Goal: Check status: Check status

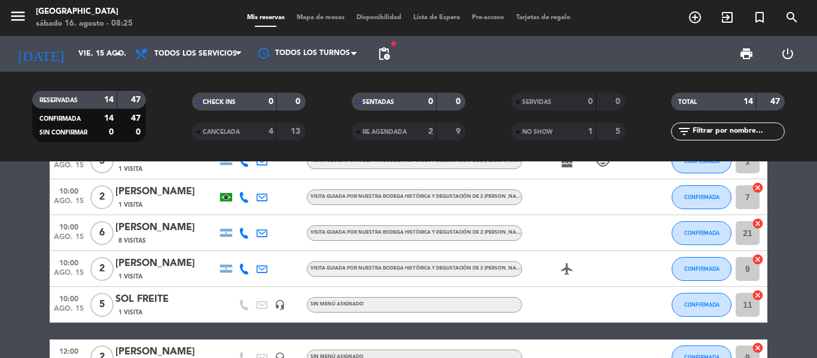
scroll to position [120, 0]
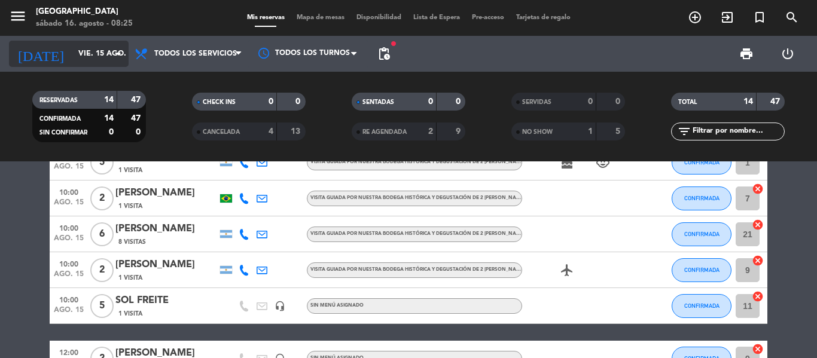
click at [119, 54] on icon "arrow_drop_down" at bounding box center [118, 54] width 14 height 14
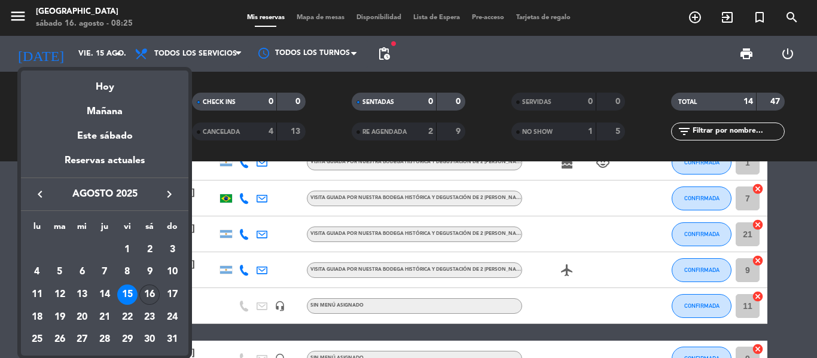
click at [150, 291] on div "16" at bounding box center [149, 295] width 20 height 20
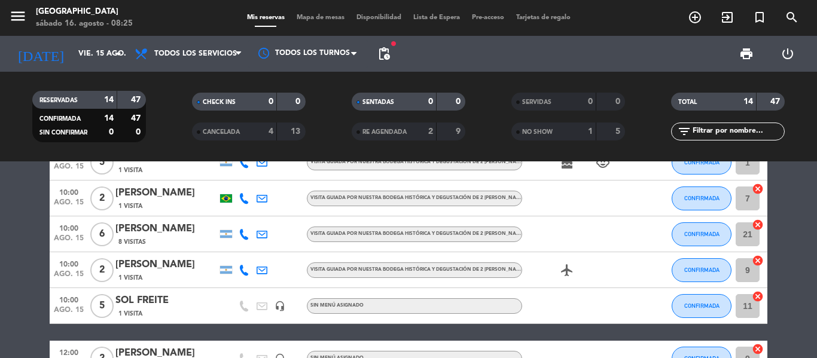
type input "sáb. 16 ago."
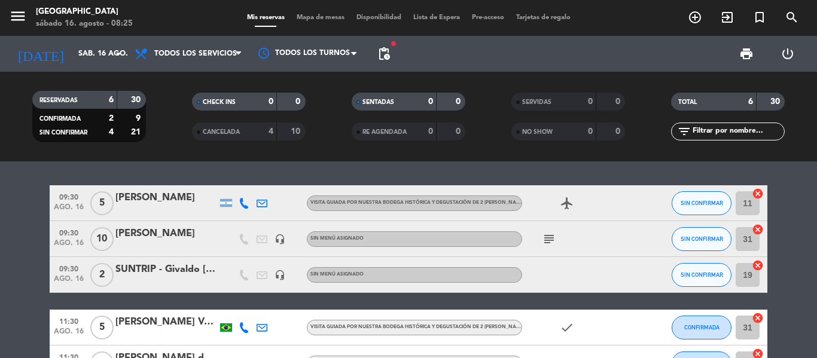
scroll to position [0, 0]
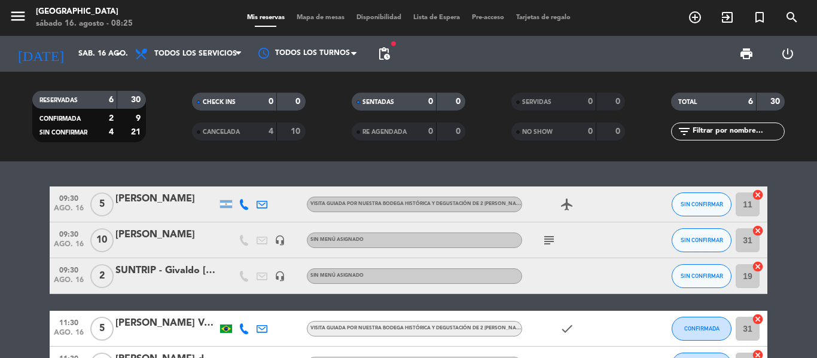
click at [140, 243] on div "[PERSON_NAME]" at bounding box center [166, 235] width 102 height 16
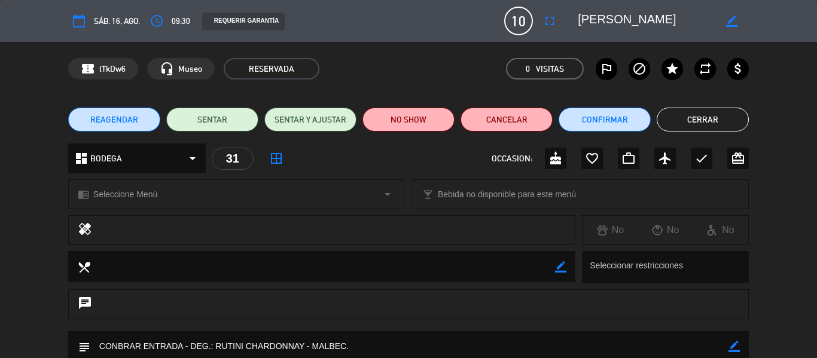
click at [702, 121] on button "Cerrar" at bounding box center [702, 120] width 92 height 24
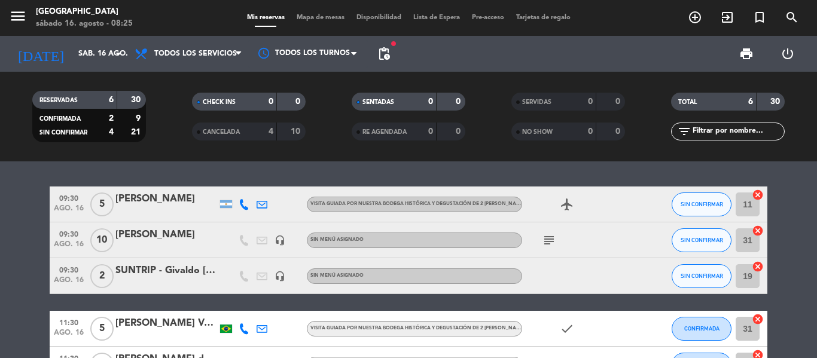
click at [178, 209] on div at bounding box center [166, 212] width 102 height 10
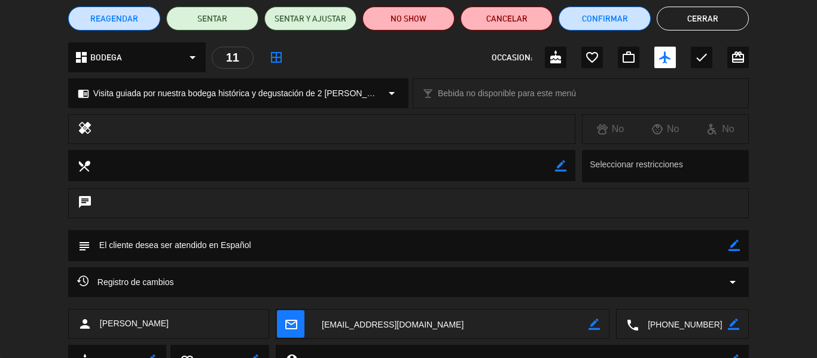
scroll to position [35, 0]
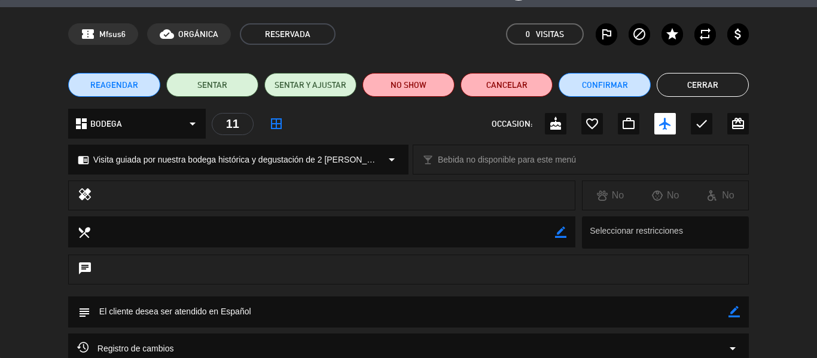
click at [714, 80] on button "Cerrar" at bounding box center [702, 85] width 92 height 24
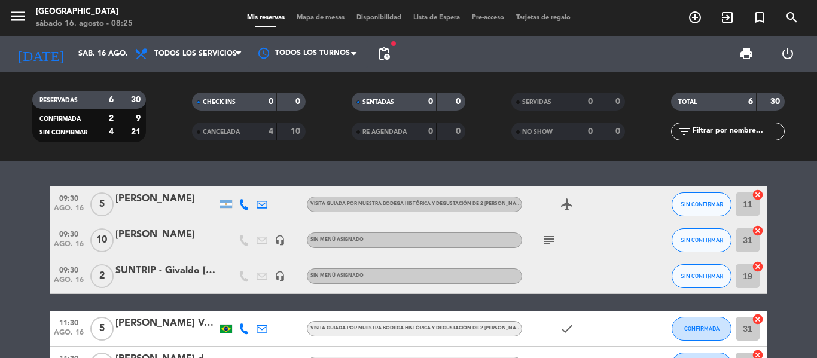
click at [132, 283] on div at bounding box center [166, 284] width 102 height 10
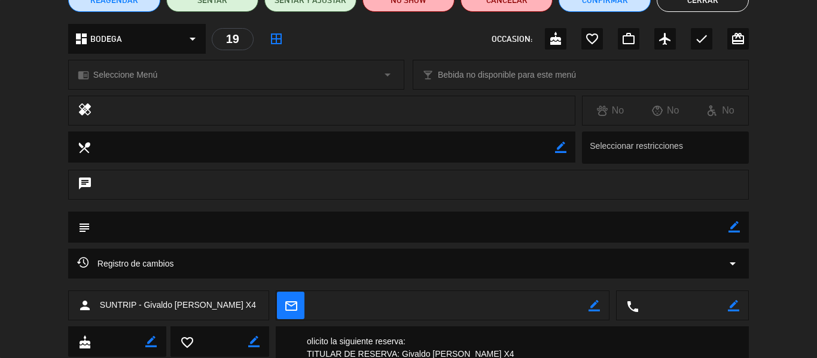
scroll to position [0, 0]
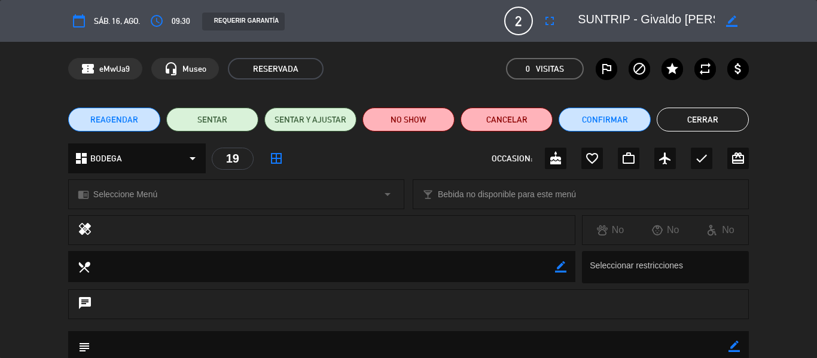
click at [724, 123] on button "Cerrar" at bounding box center [702, 120] width 92 height 24
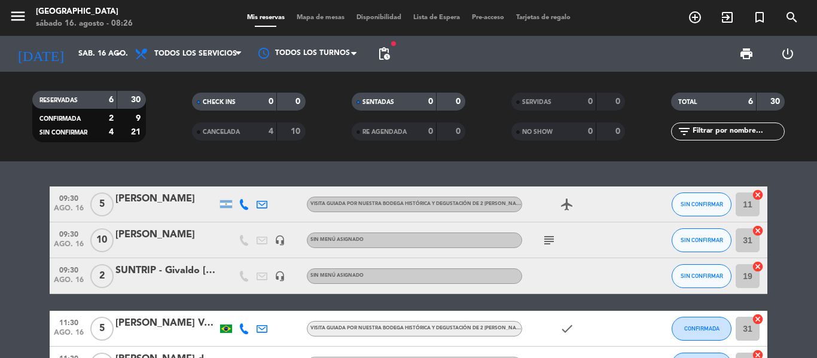
click at [188, 201] on div "[PERSON_NAME]" at bounding box center [166, 199] width 102 height 16
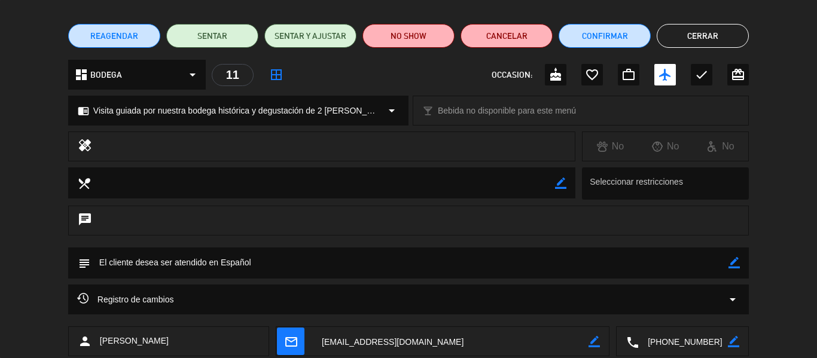
scroll to position [35, 0]
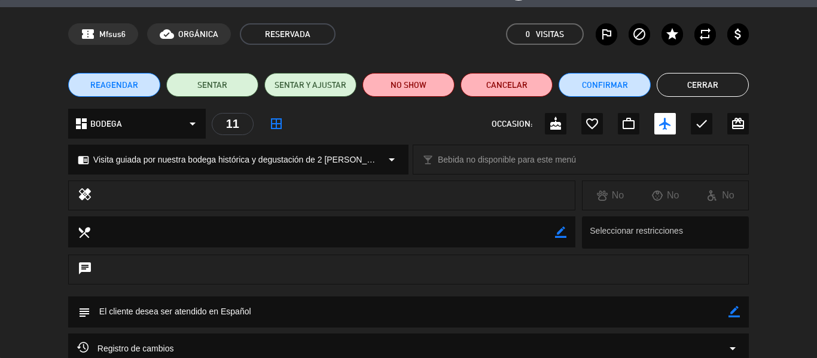
click at [708, 87] on button "Cerrar" at bounding box center [702, 85] width 92 height 24
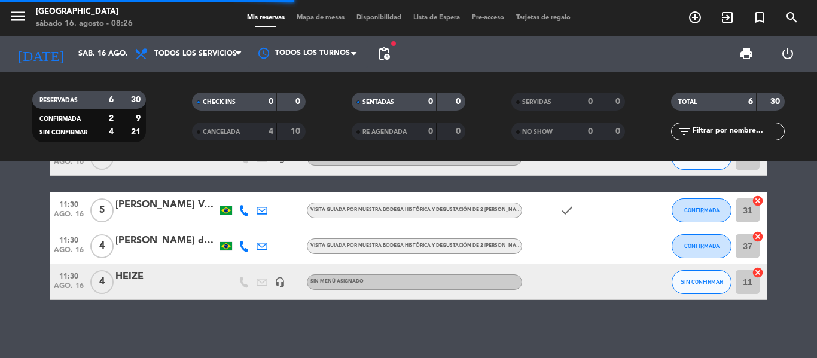
scroll to position [120, 0]
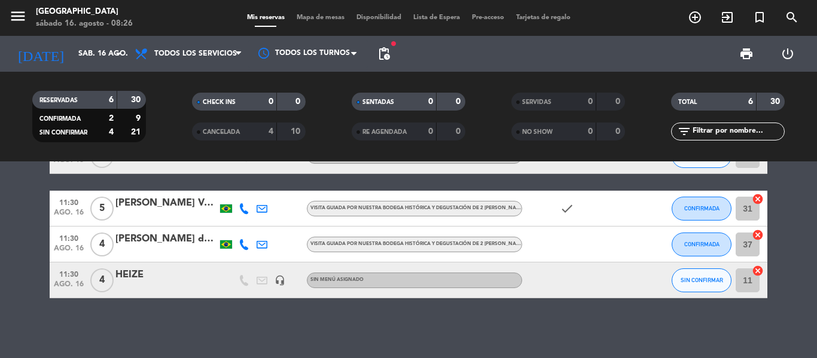
click at [166, 216] on div at bounding box center [166, 217] width 102 height 10
